Goal: Register for event/course

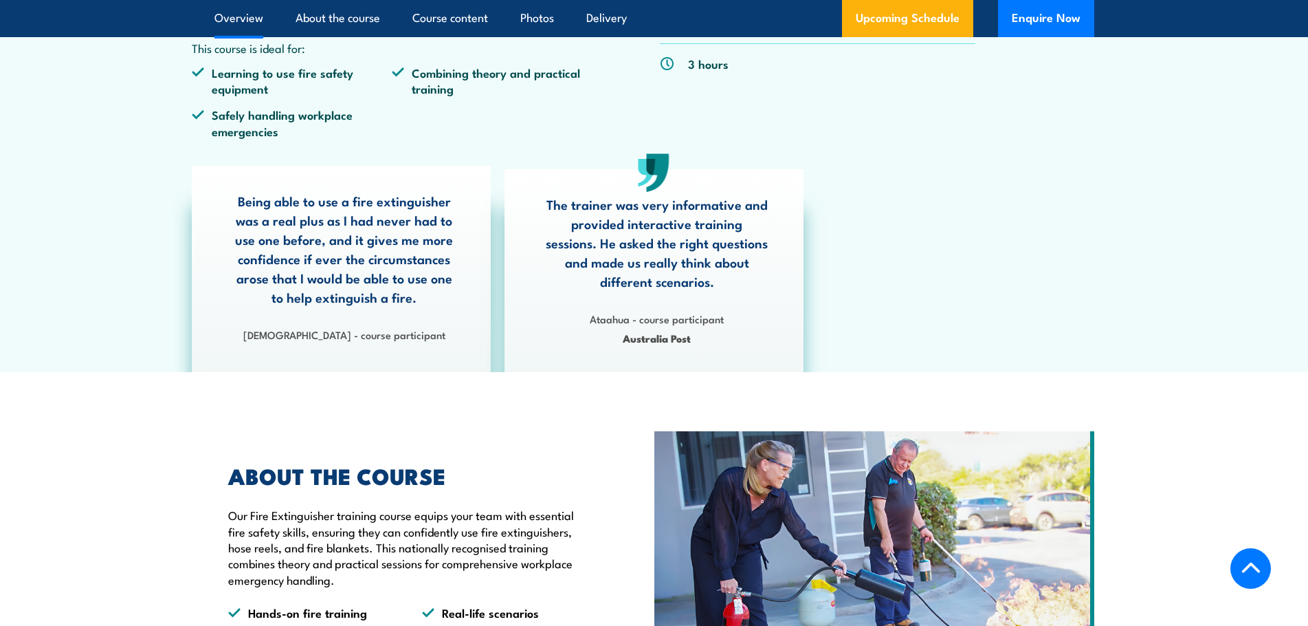
scroll to position [138, 0]
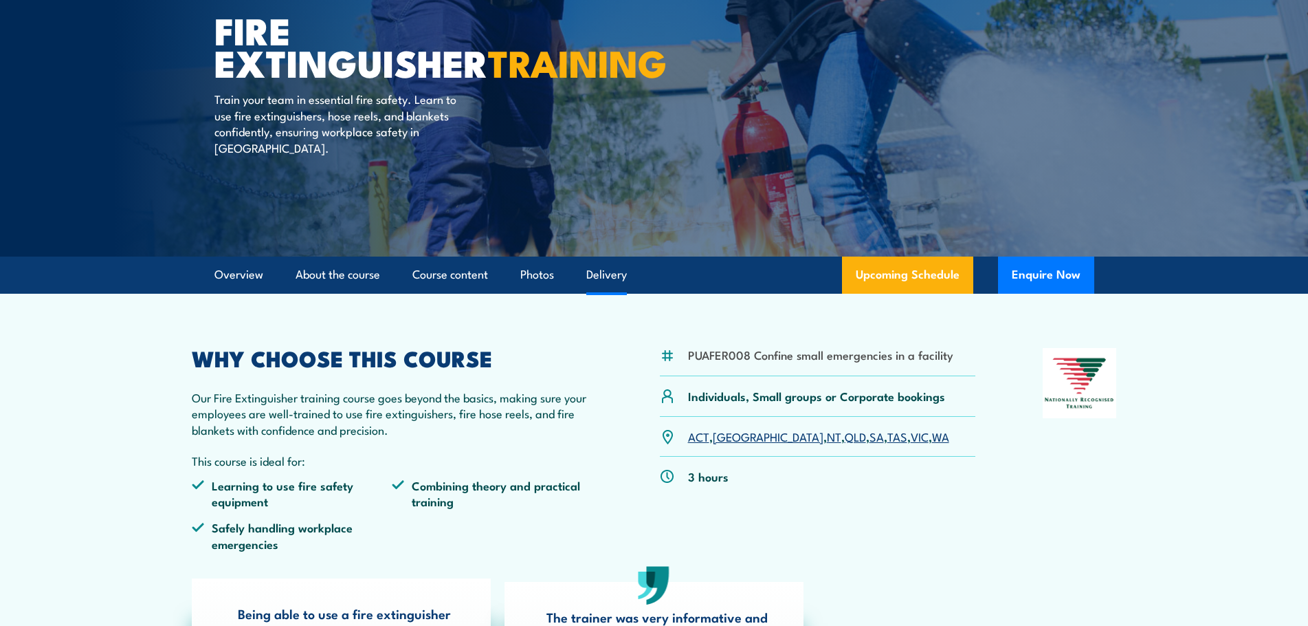
click at [611, 269] on link "Delivery" at bounding box center [606, 274] width 41 height 36
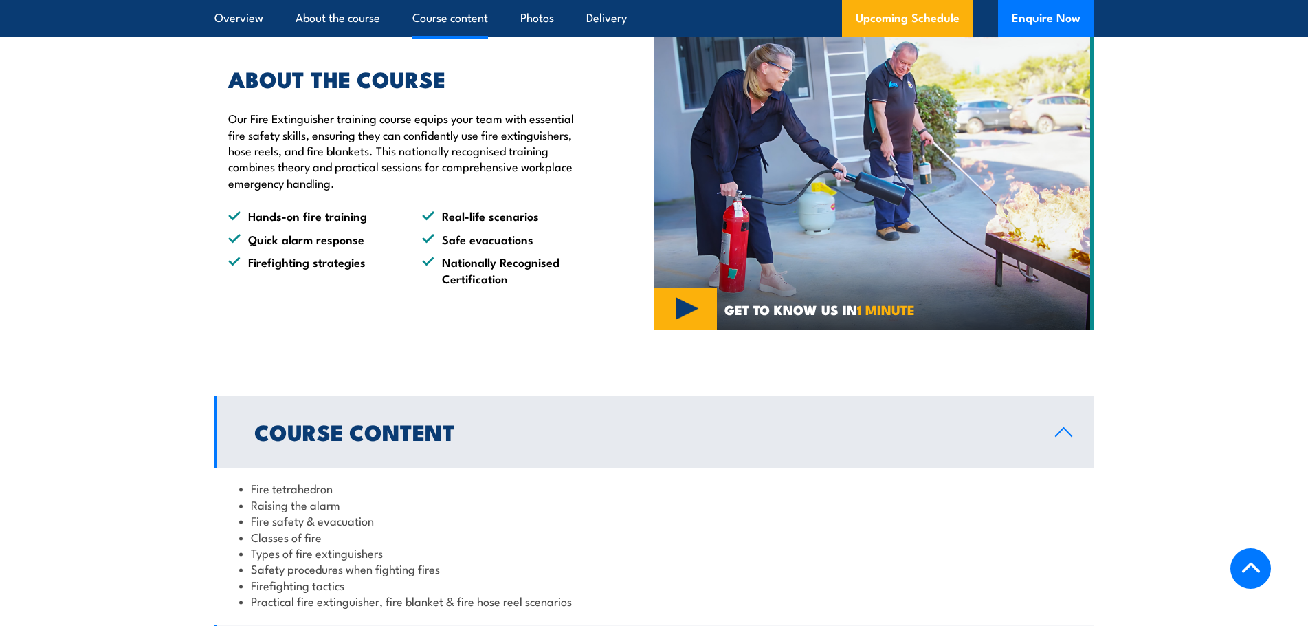
scroll to position [1214, 0]
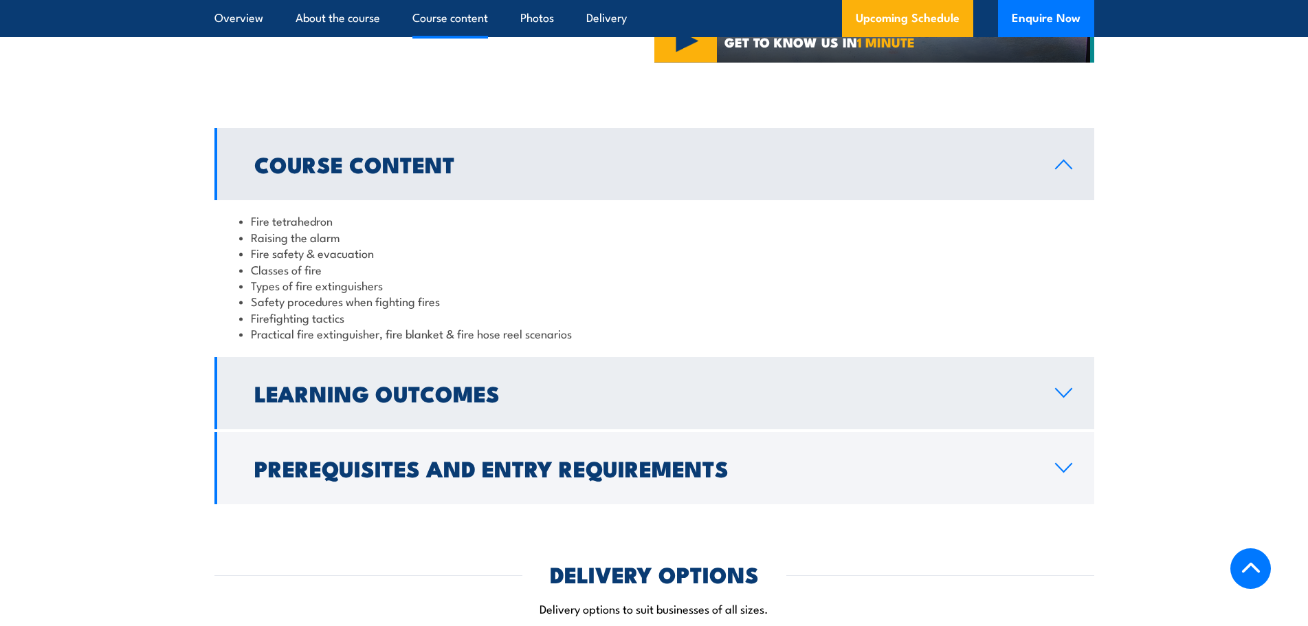
click at [1064, 387] on icon at bounding box center [1064, 392] width 19 height 11
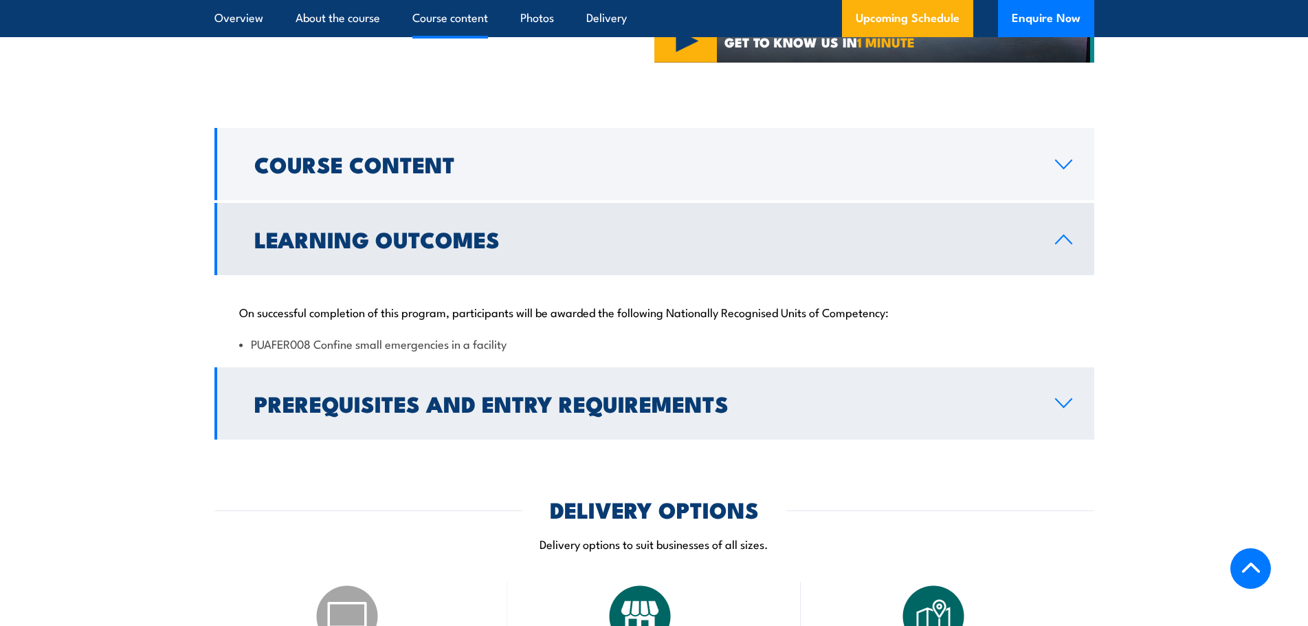
click at [1064, 401] on icon at bounding box center [1064, 402] width 19 height 11
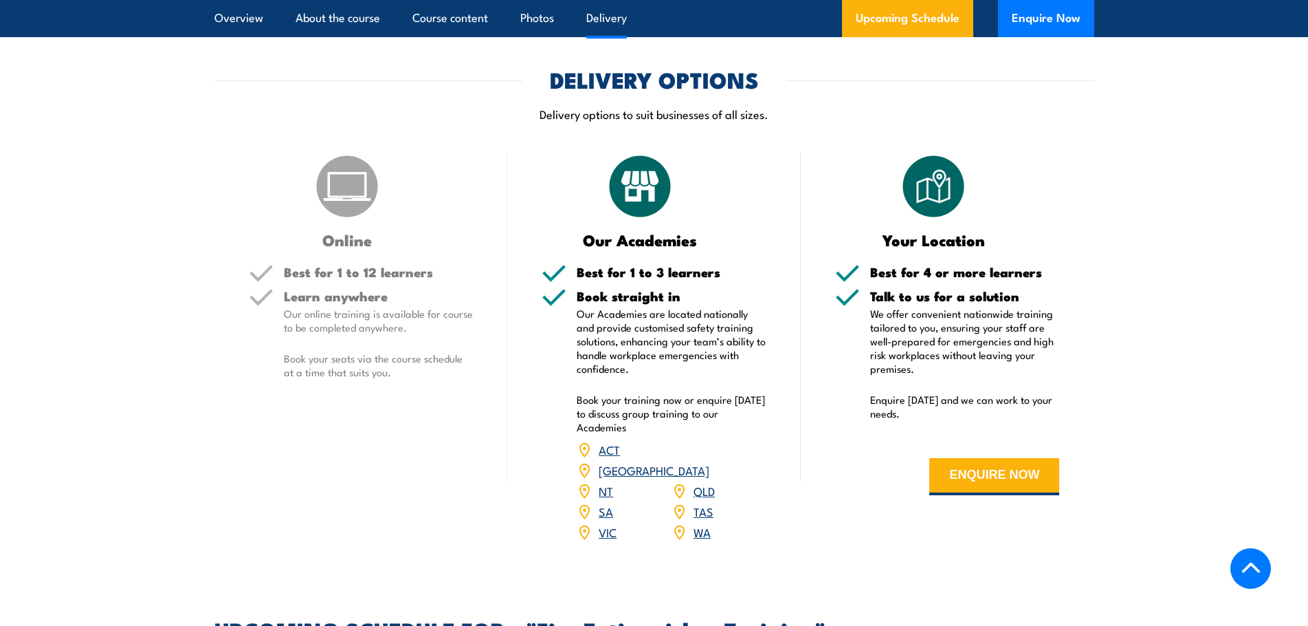
scroll to position [1627, 0]
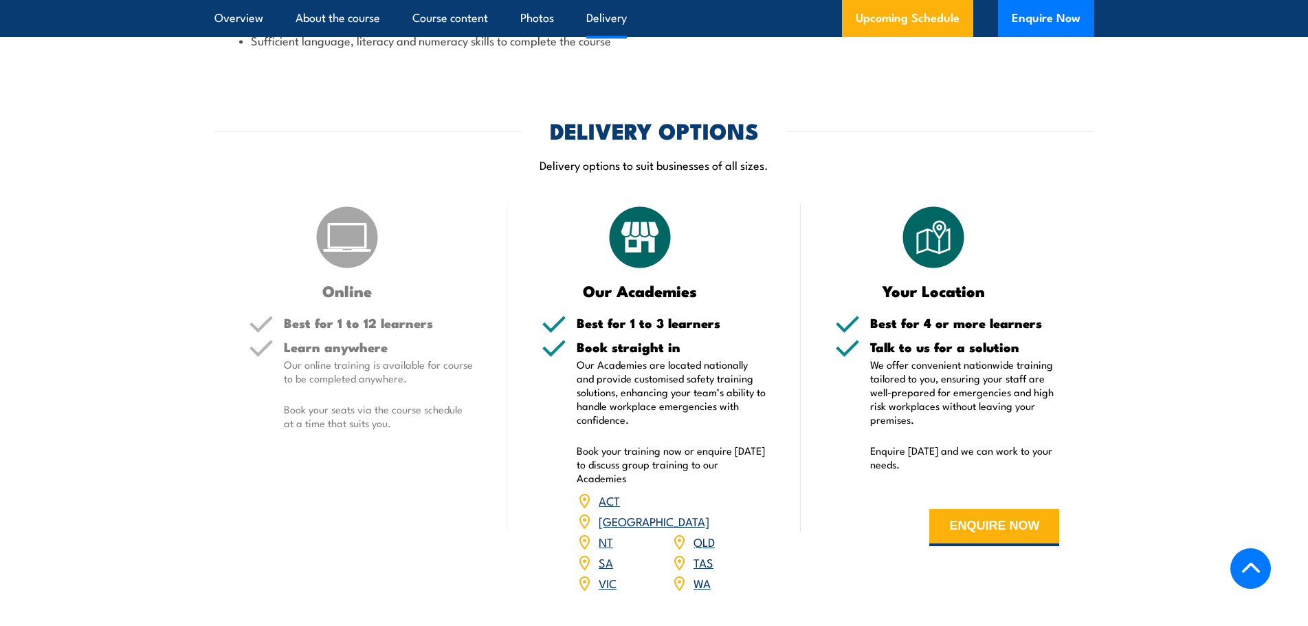
click at [704, 533] on link "QLD" at bounding box center [704, 541] width 21 height 17
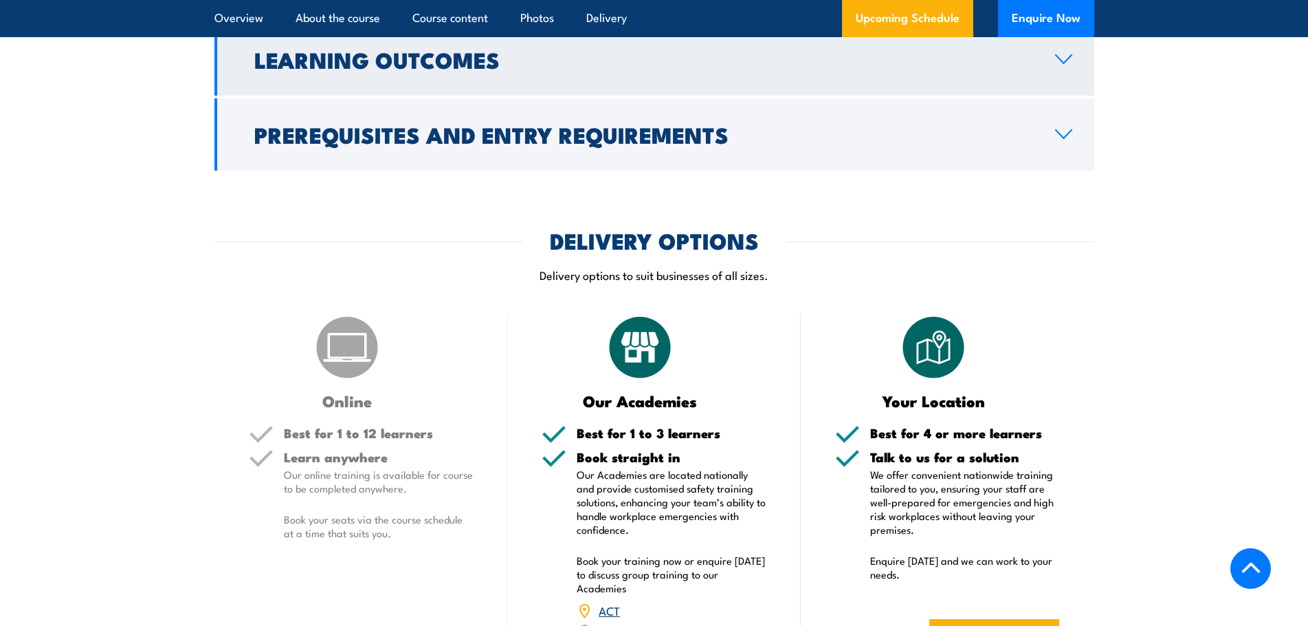
scroll to position [1551, 0]
